Goal: Task Accomplishment & Management: Manage account settings

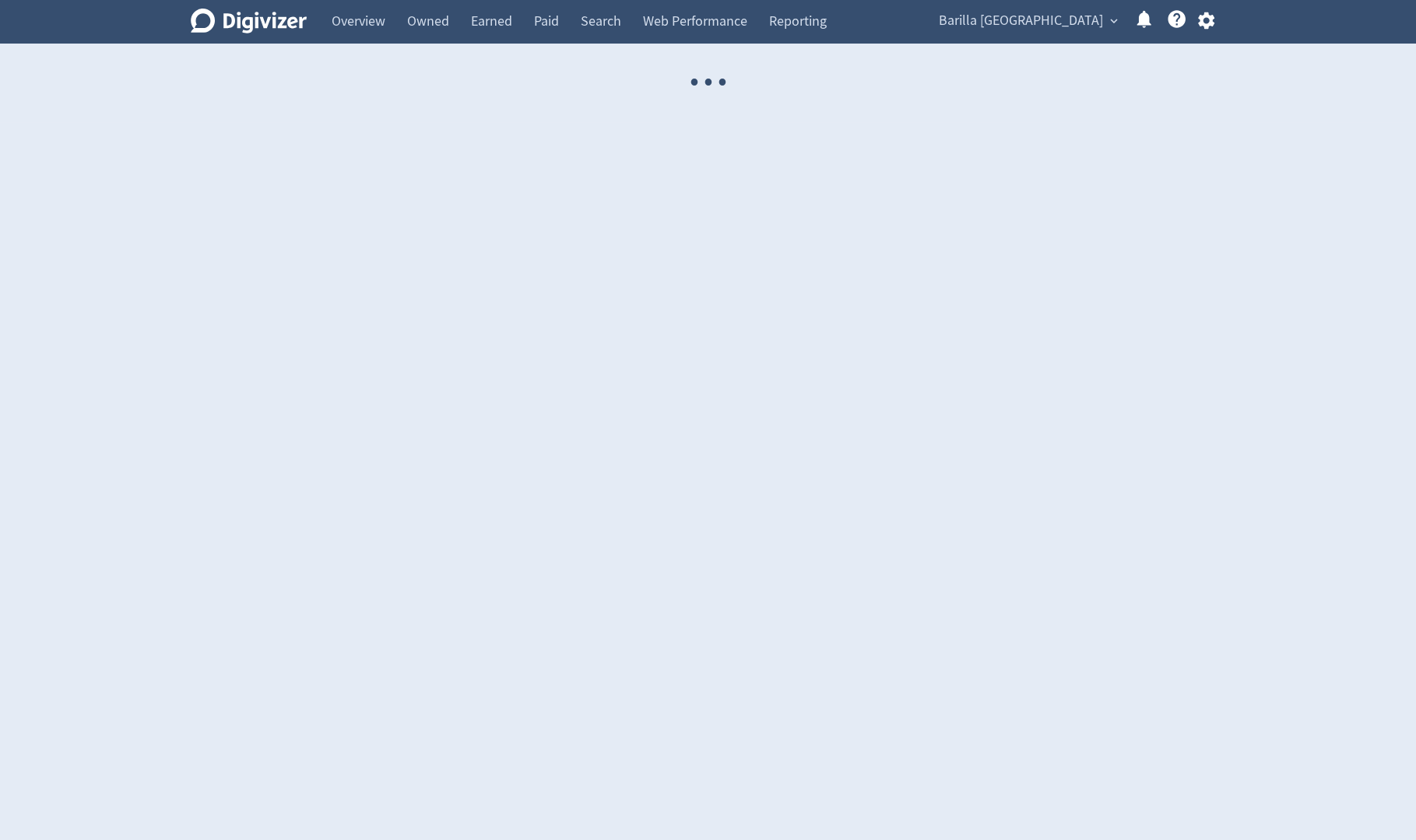
select select "USER"
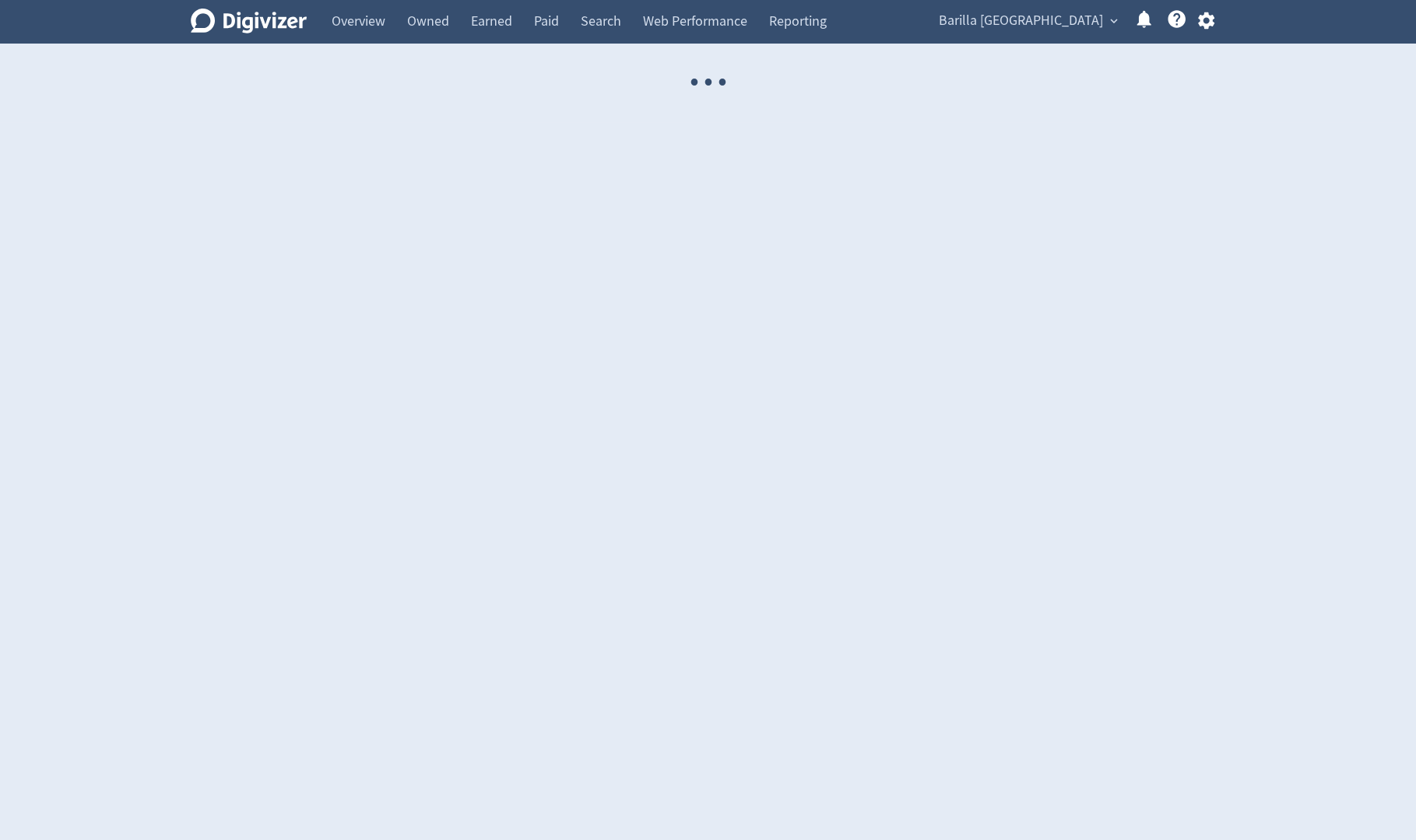
select select "USER"
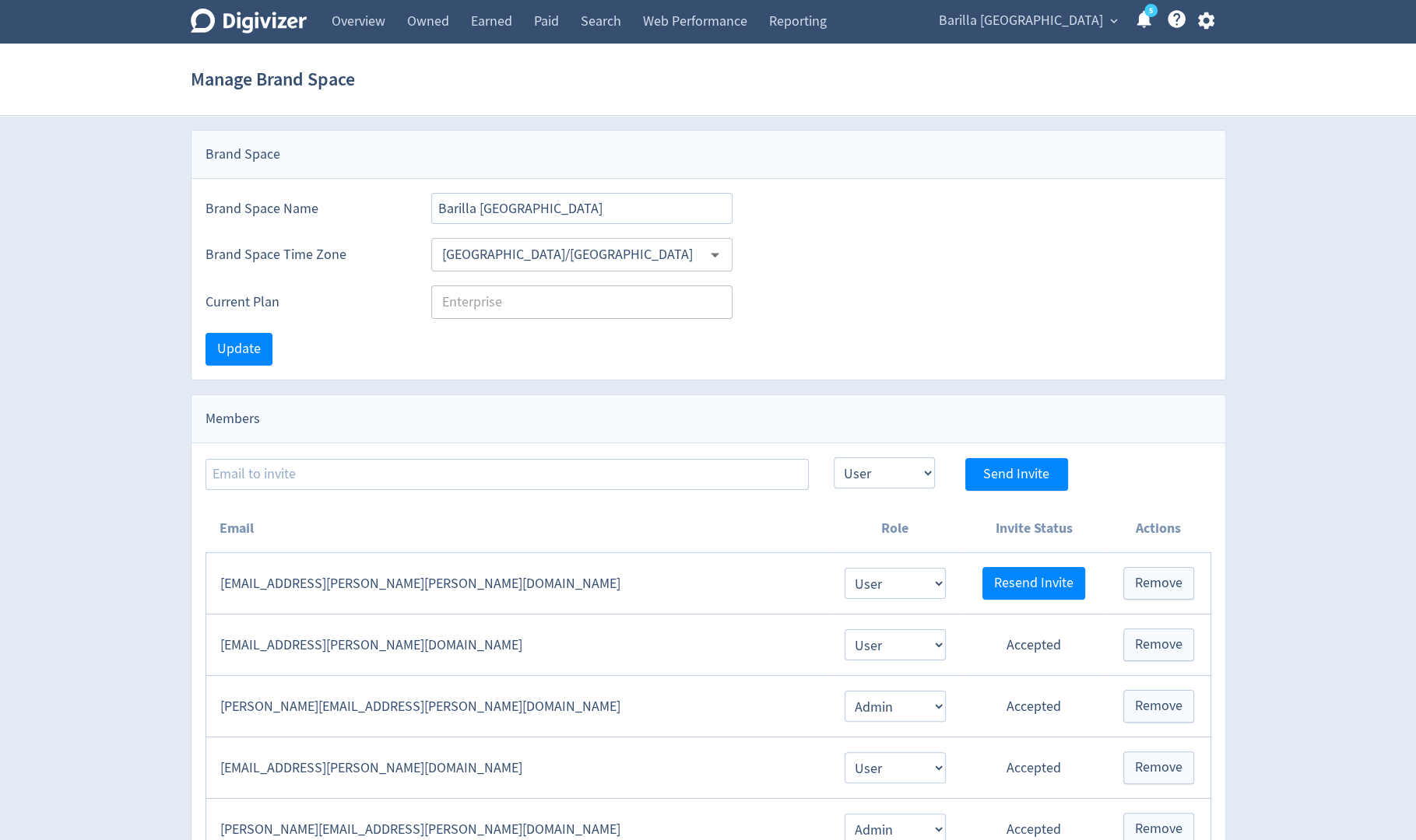
click at [1214, 17] on icon "button" at bounding box center [1206, 21] width 16 height 17
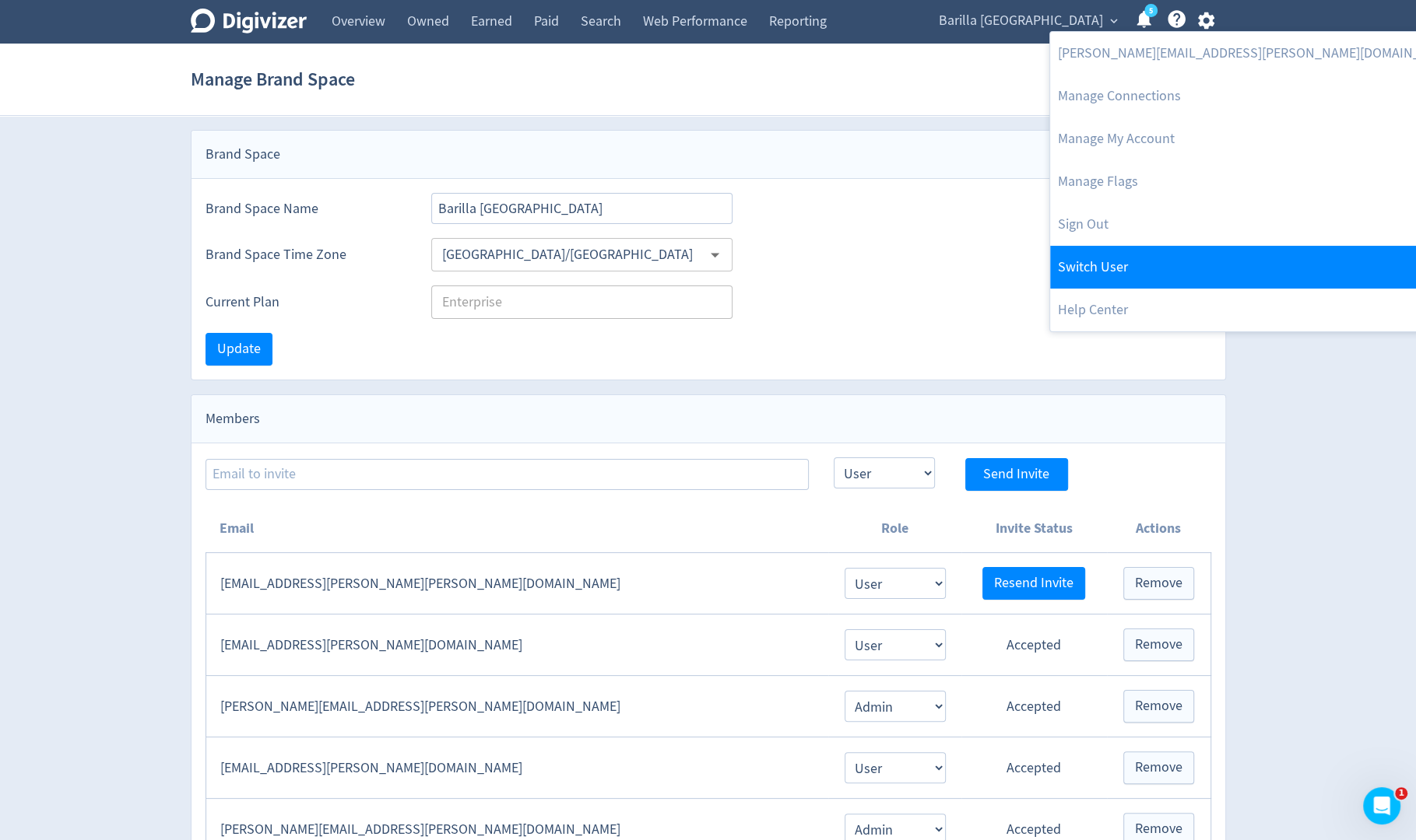
click at [1099, 272] on link "Switch User" at bounding box center [1257, 267] width 415 height 43
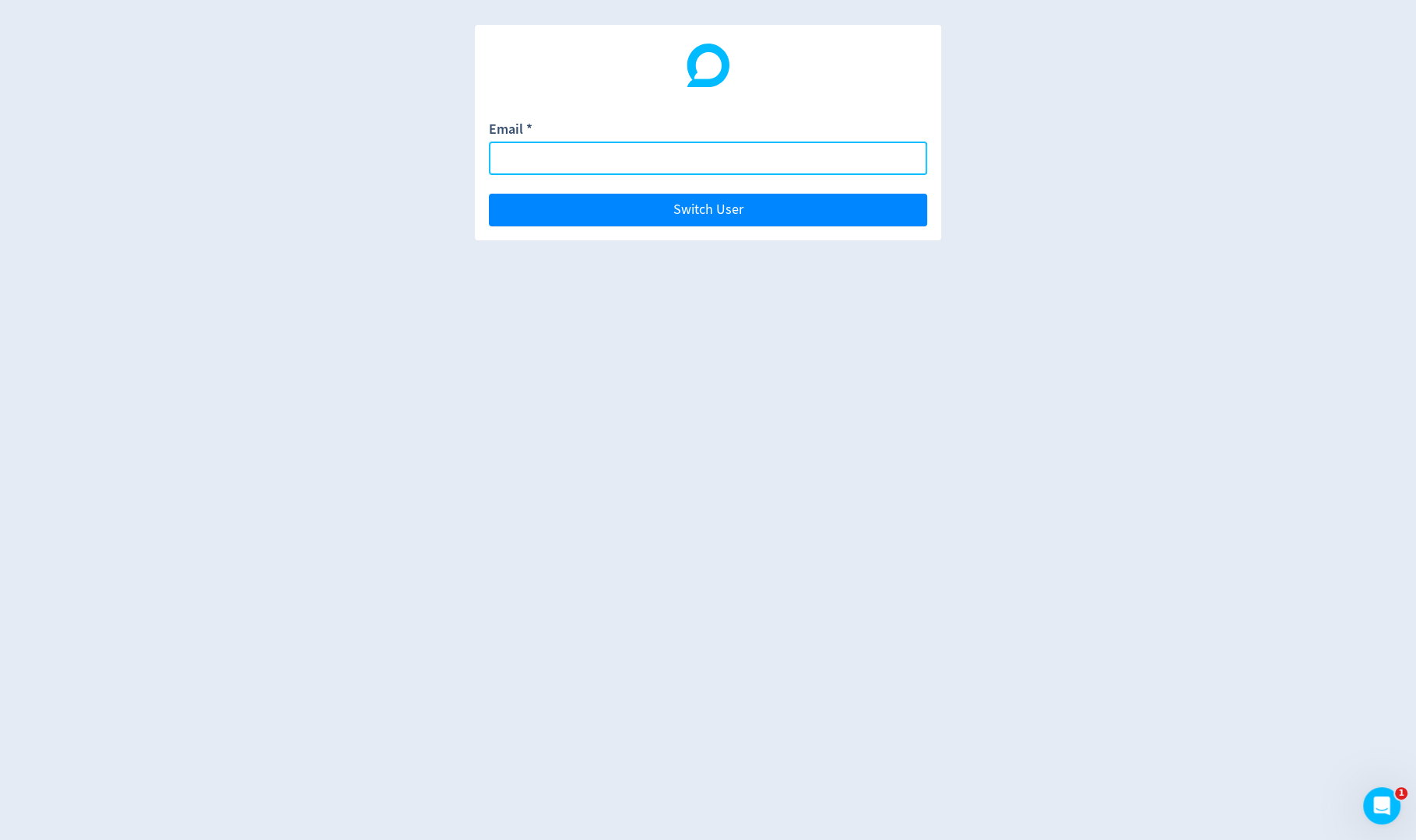
click at [798, 158] on input "Email *" at bounding box center [708, 158] width 438 height 34
paste input "[EMAIL_ADDRESS][DOMAIN_NAME]"
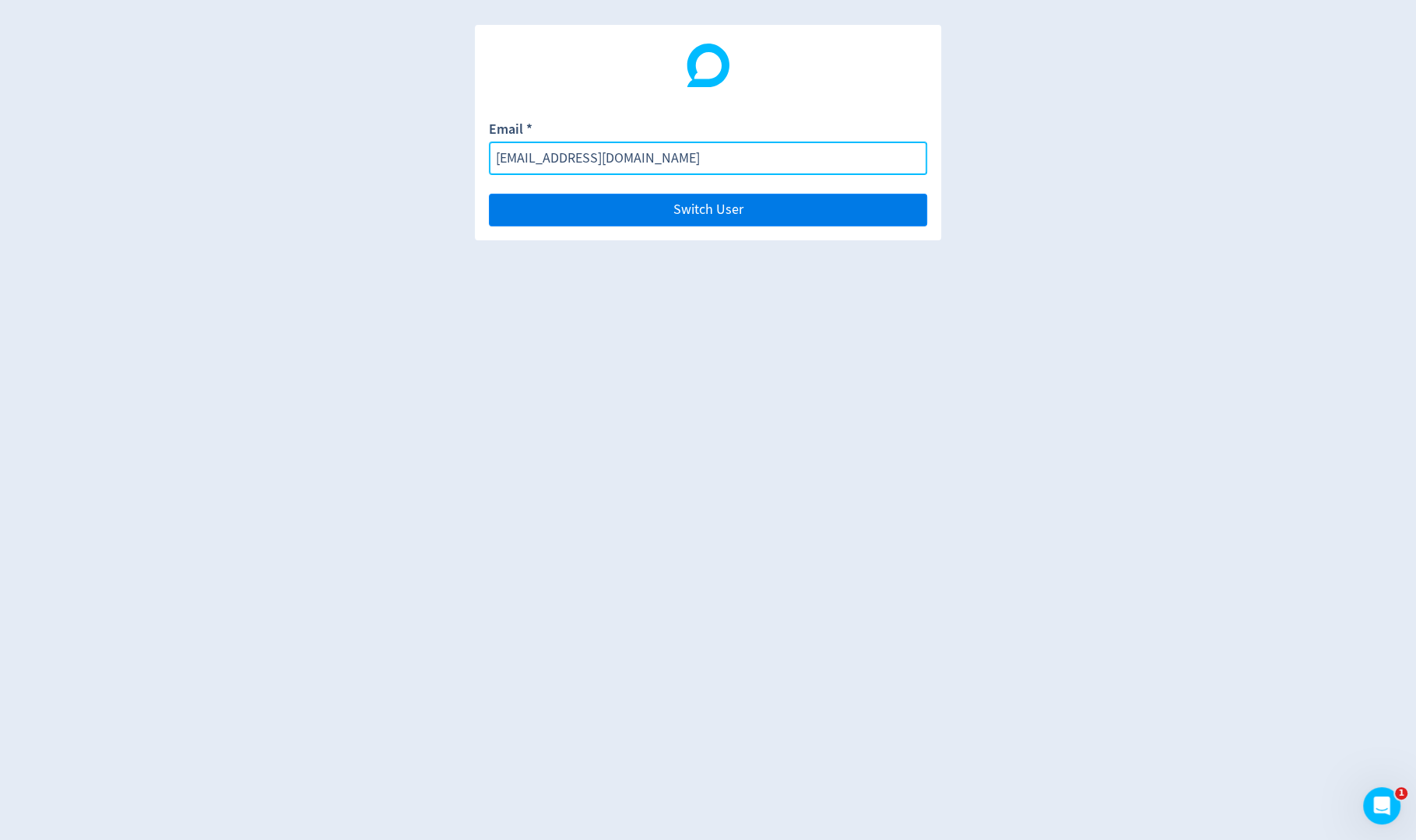
type input "[EMAIL_ADDRESS][DOMAIN_NAME]"
click at [804, 203] on button "Switch User" at bounding box center [708, 210] width 438 height 33
